Goal: Information Seeking & Learning: Learn about a topic

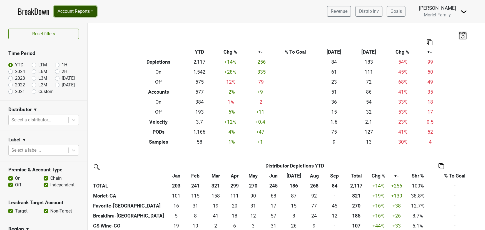
click at [78, 8] on button "Account Reports" at bounding box center [75, 11] width 43 height 11
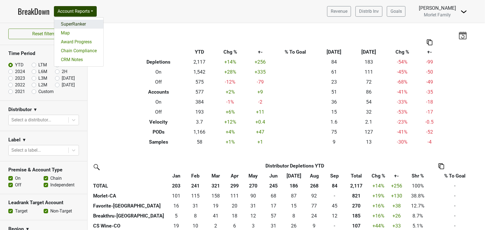
click at [86, 23] on link "SuperRanker" at bounding box center [78, 24] width 49 height 9
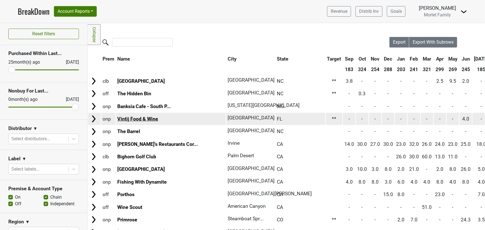
click at [136, 119] on link "Vintij Food & Wine" at bounding box center [137, 119] width 41 height 6
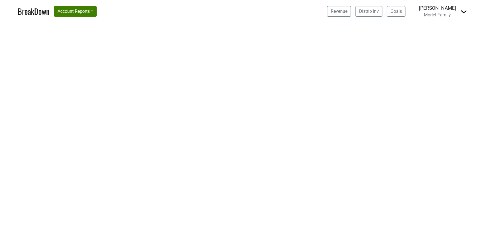
select select "CA"
